Goal: Information Seeking & Learning: Learn about a topic

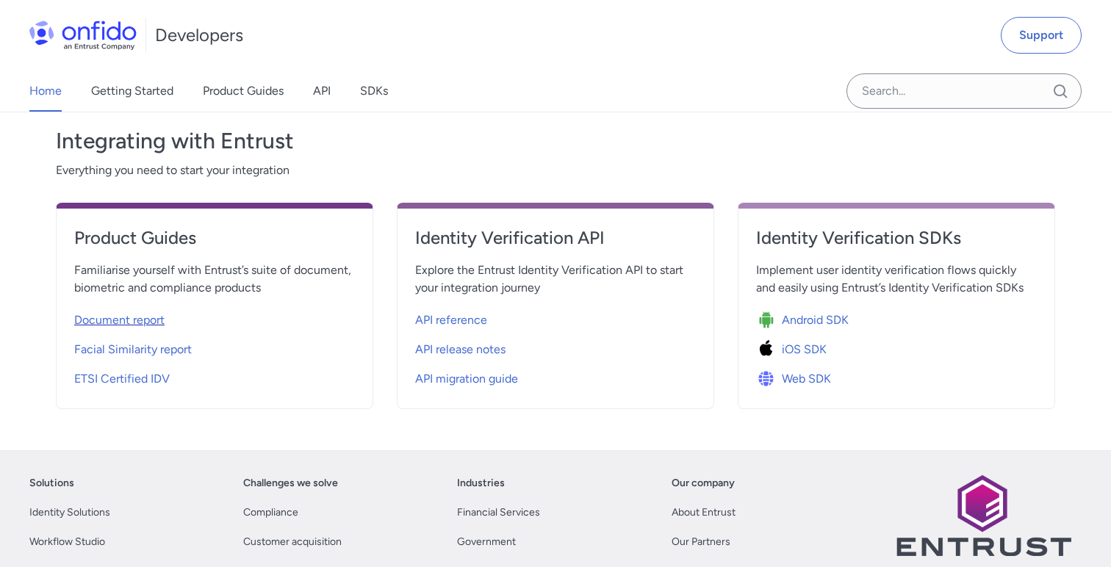
click at [138, 320] on span "Document report" at bounding box center [119, 321] width 90 height 18
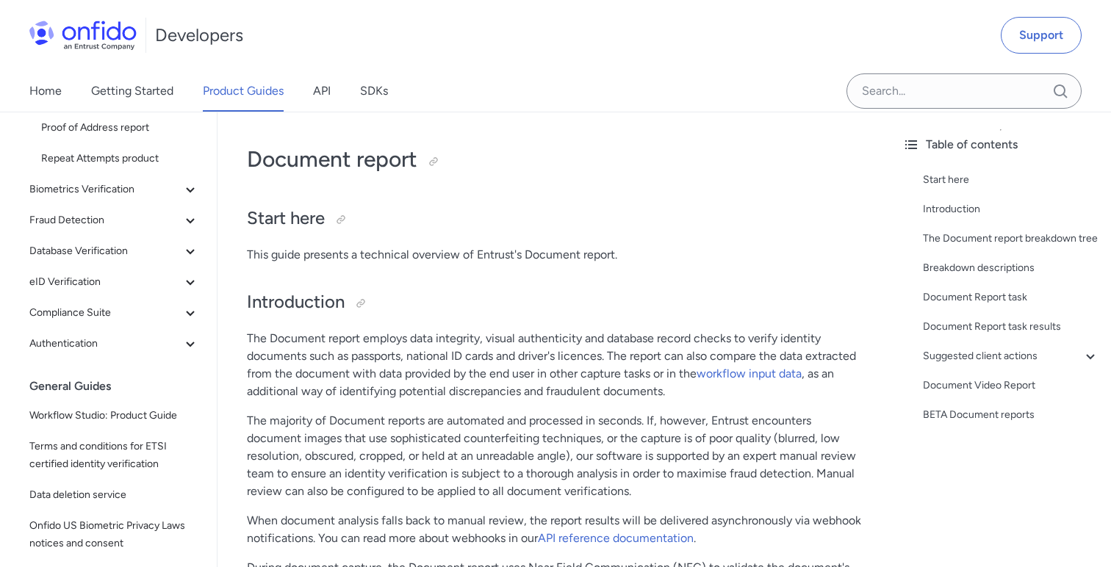
scroll to position [254, 0]
click at [99, 249] on span "Database Verification" at bounding box center [105, 252] width 152 height 18
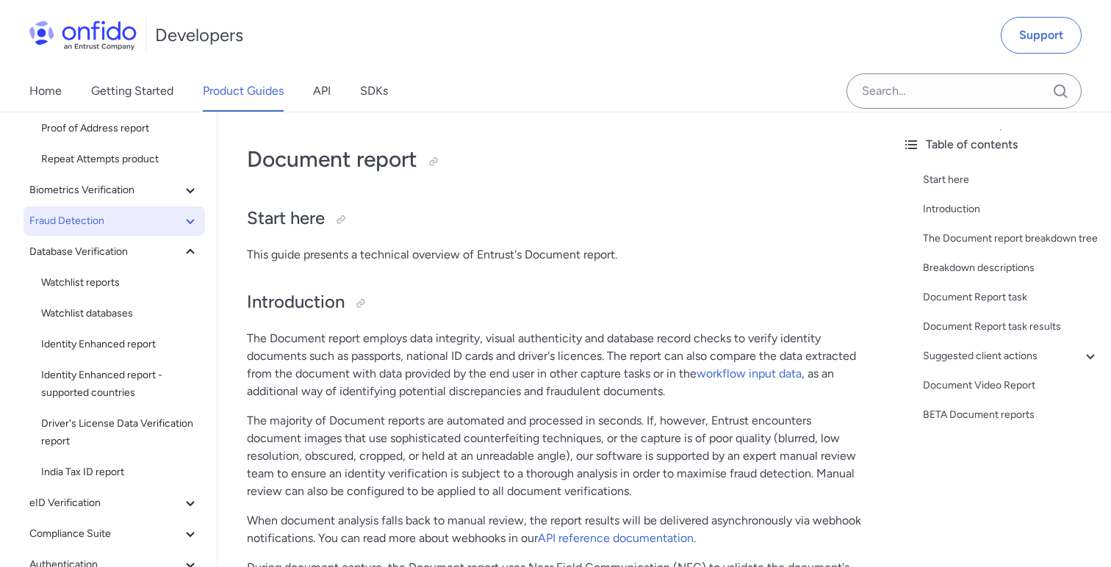
click at [76, 226] on span "Fraud Detection" at bounding box center [105, 221] width 152 height 18
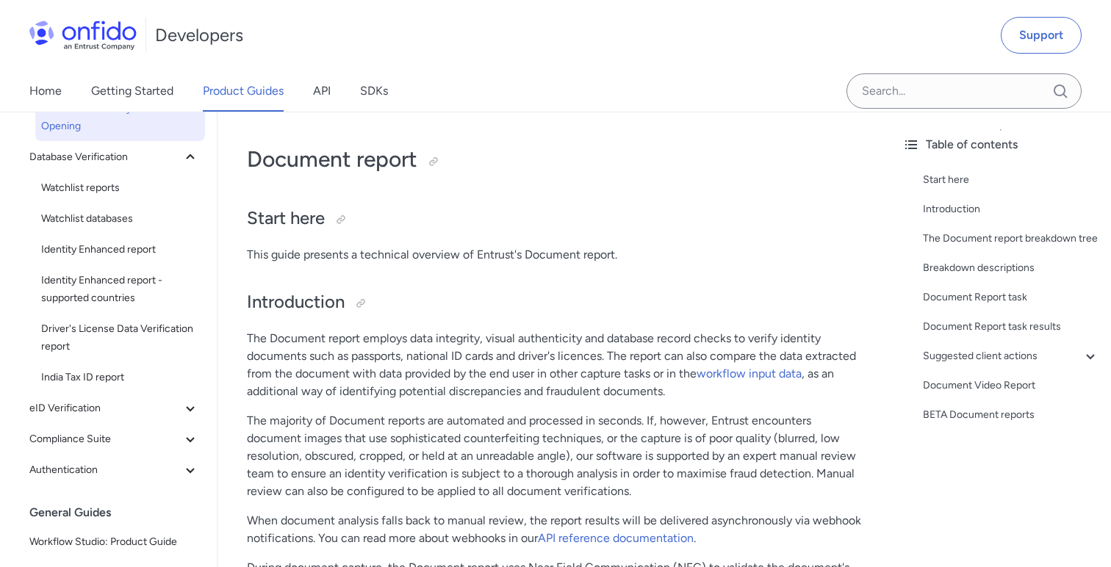
scroll to position [473, 0]
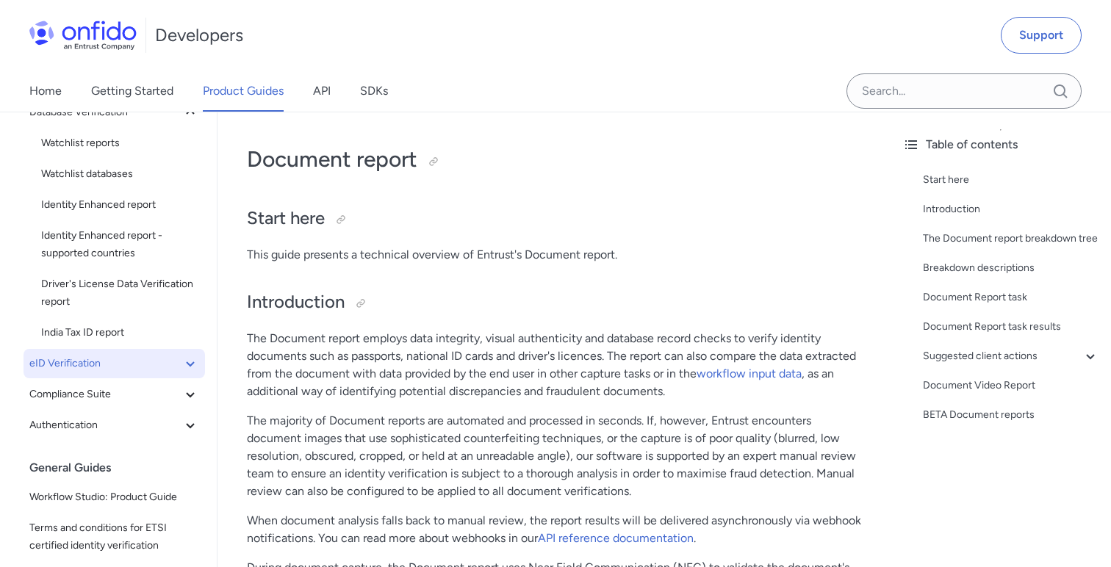
click at [55, 361] on span "eID Verification" at bounding box center [105, 364] width 152 height 18
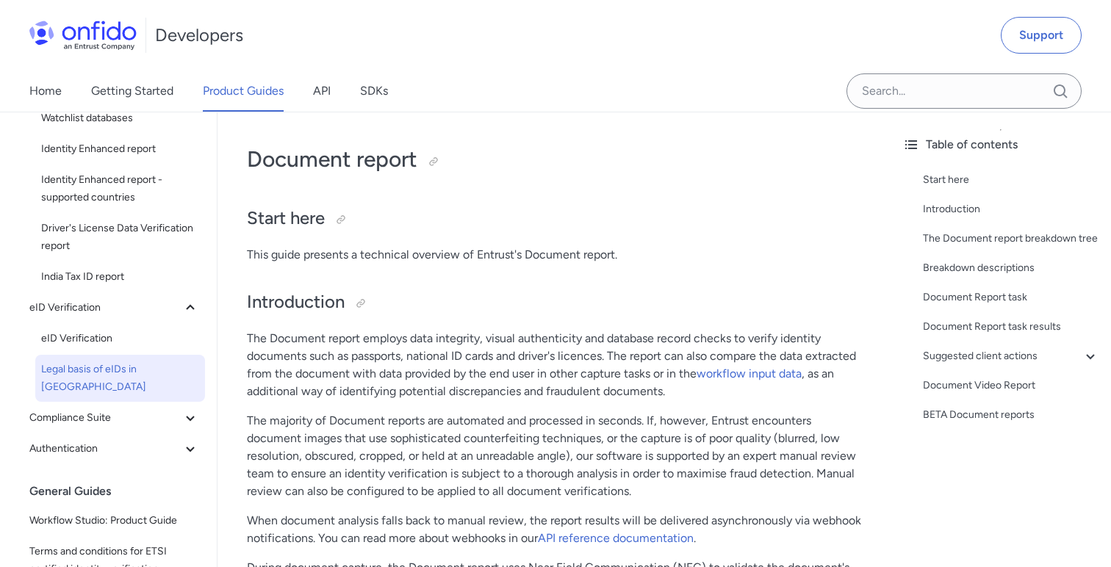
scroll to position [545, 0]
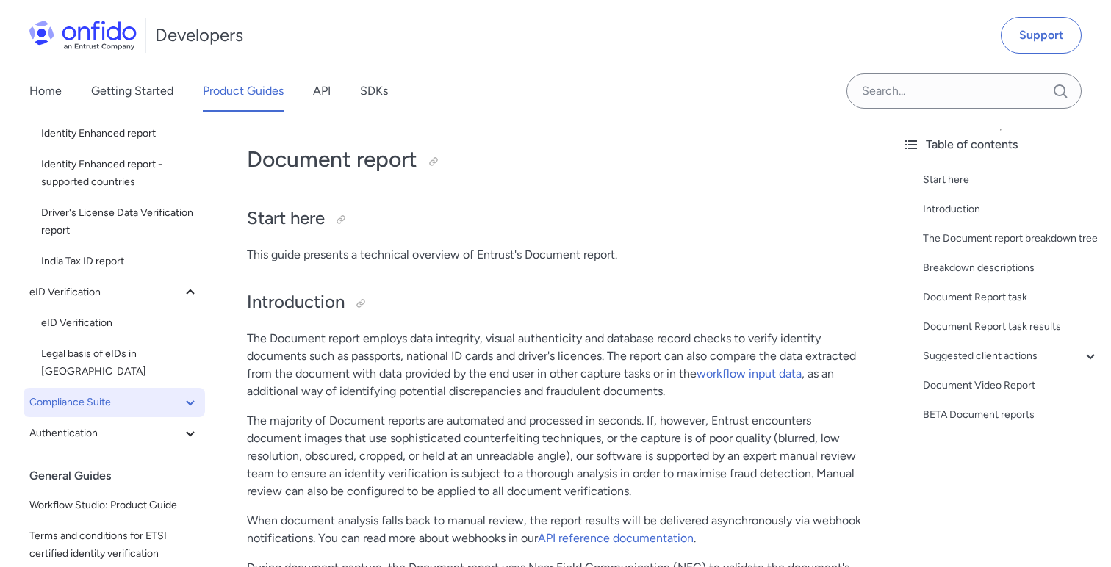
click at [51, 394] on span "Compliance Suite" at bounding box center [105, 403] width 152 height 18
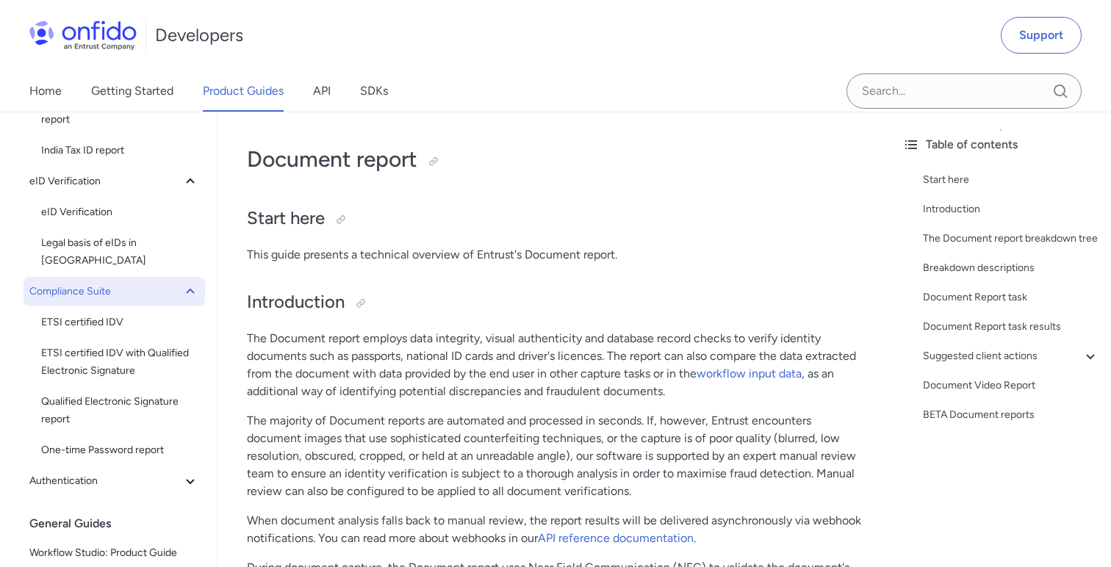
scroll to position [673, 0]
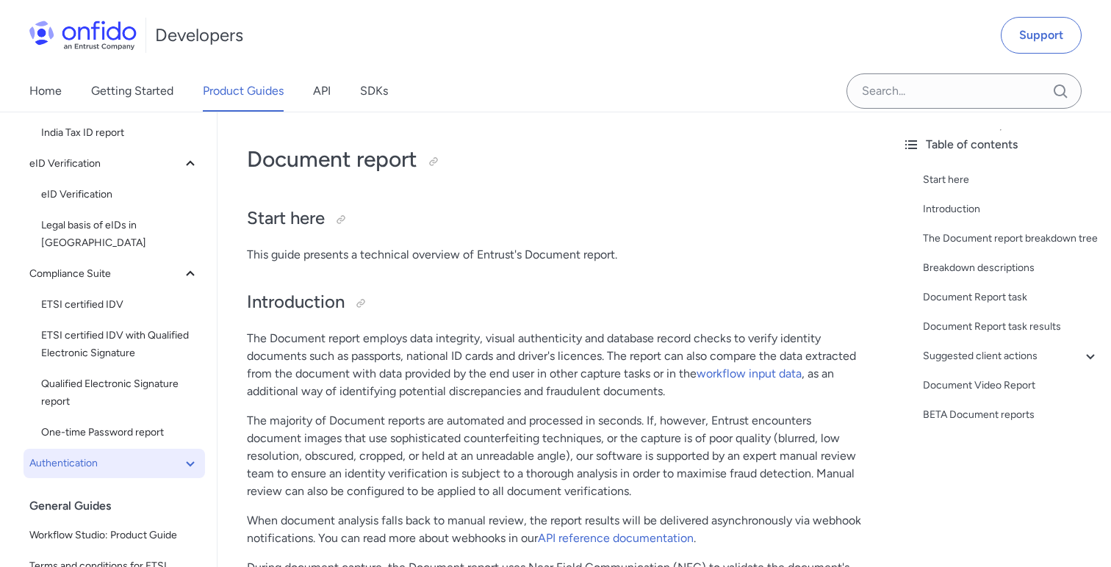
click at [48, 455] on span "Authentication" at bounding box center [105, 464] width 152 height 18
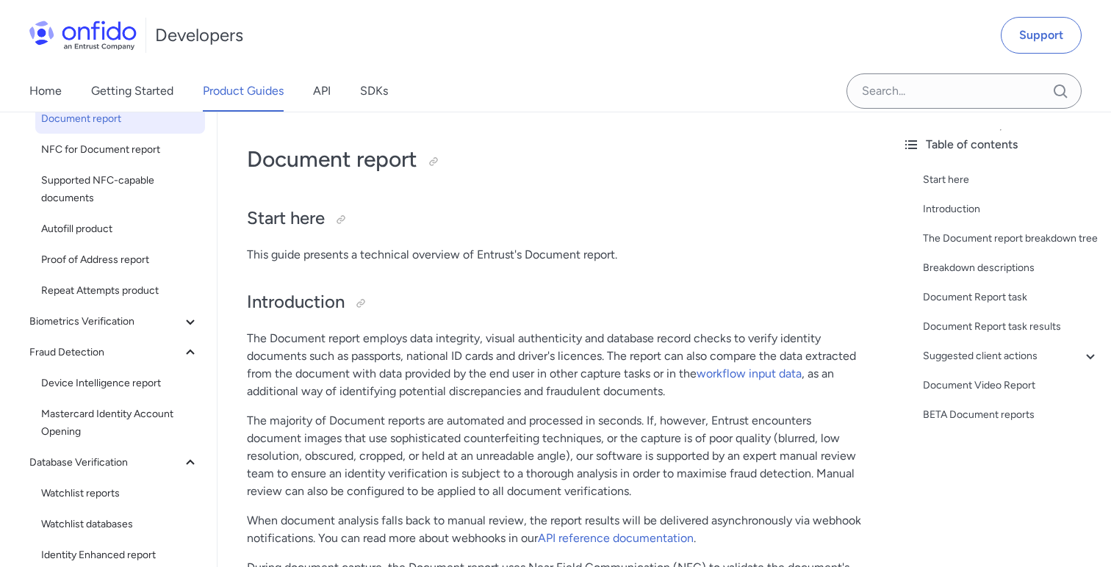
scroll to position [117, 0]
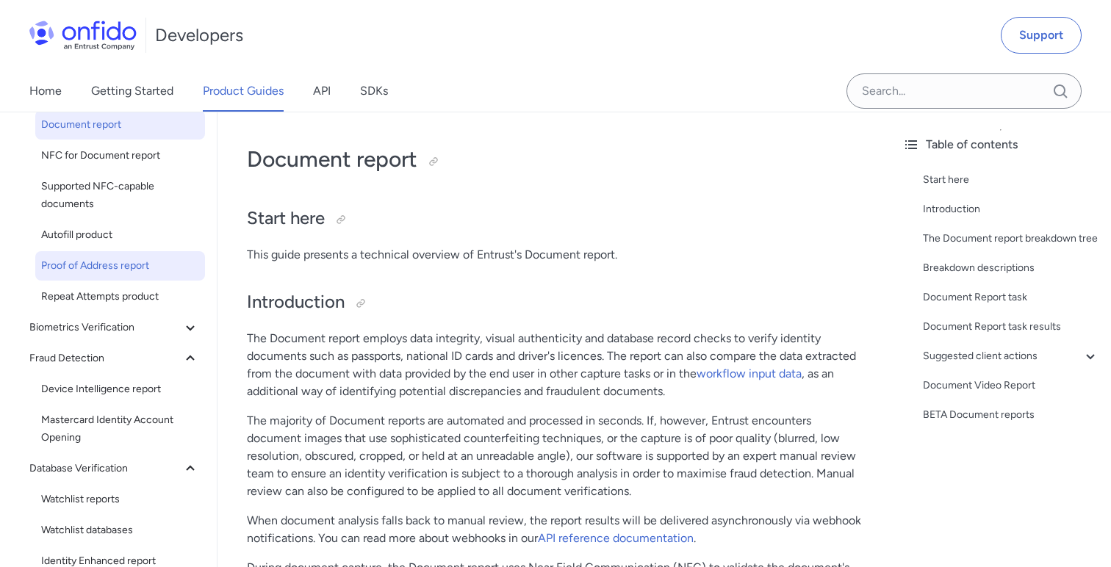
click at [105, 274] on span "Proof of Address report" at bounding box center [120, 266] width 158 height 18
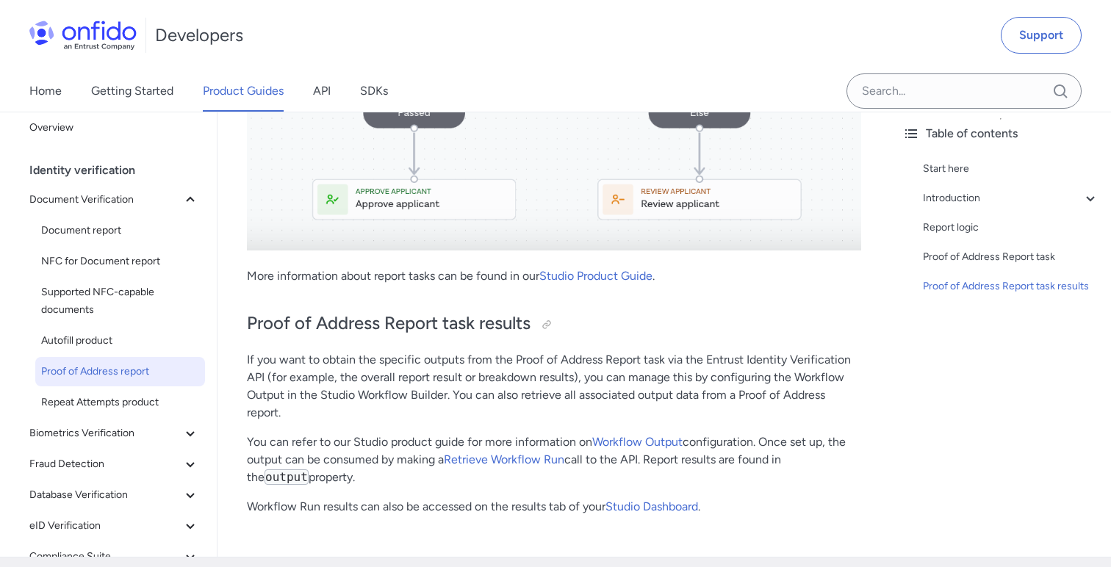
scroll to position [4517, 0]
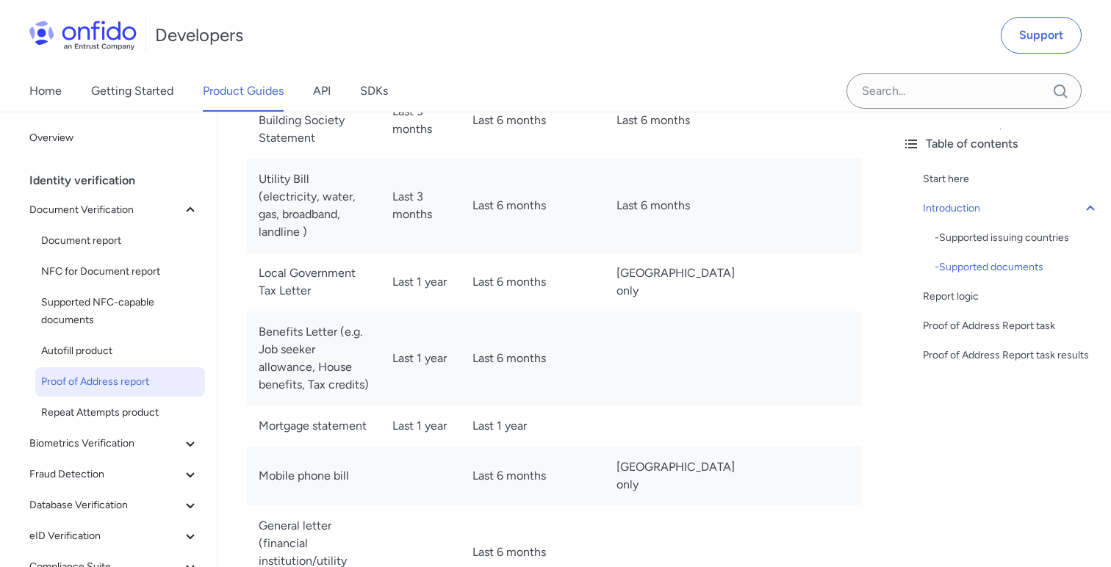
scroll to position [1874, 0]
